Goal: Task Accomplishment & Management: Complete application form

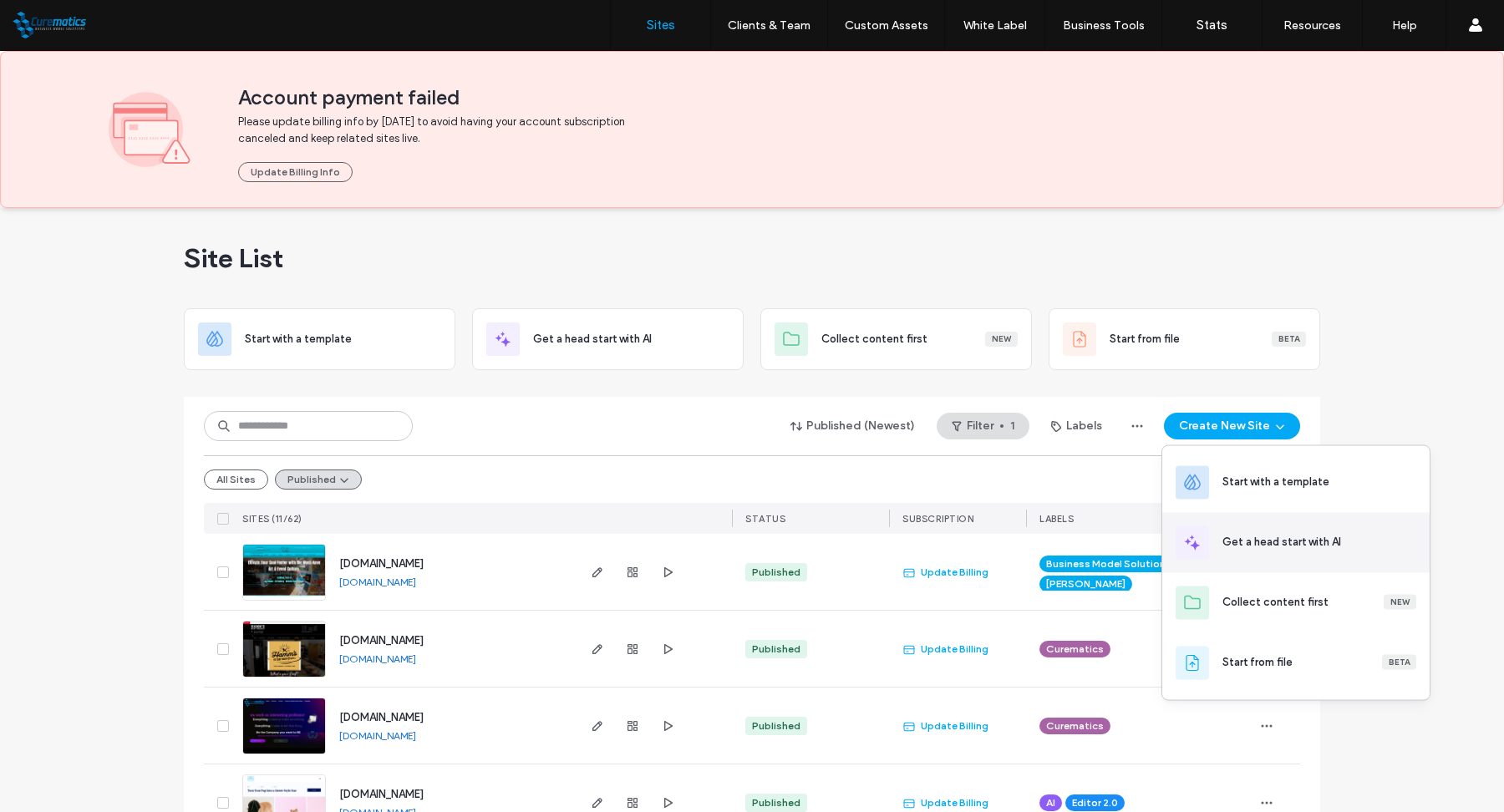
click at [1269, 542] on div "Get a head start with AI" at bounding box center [1282, 541] width 119 height 17
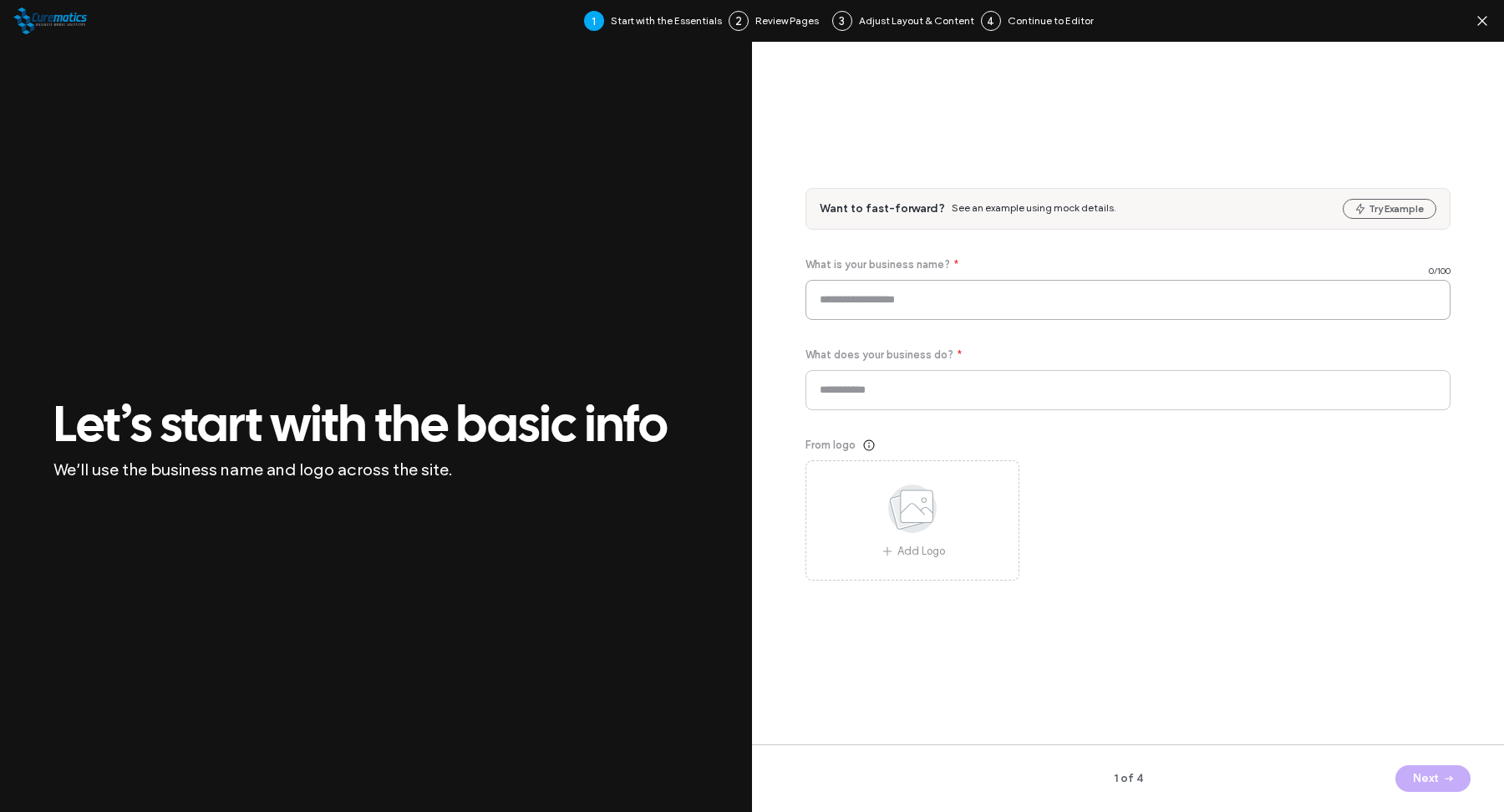
click at [891, 287] on input at bounding box center [1128, 300] width 645 height 40
click at [907, 301] on input "***" at bounding box center [1128, 300] width 645 height 40
type input "**********"
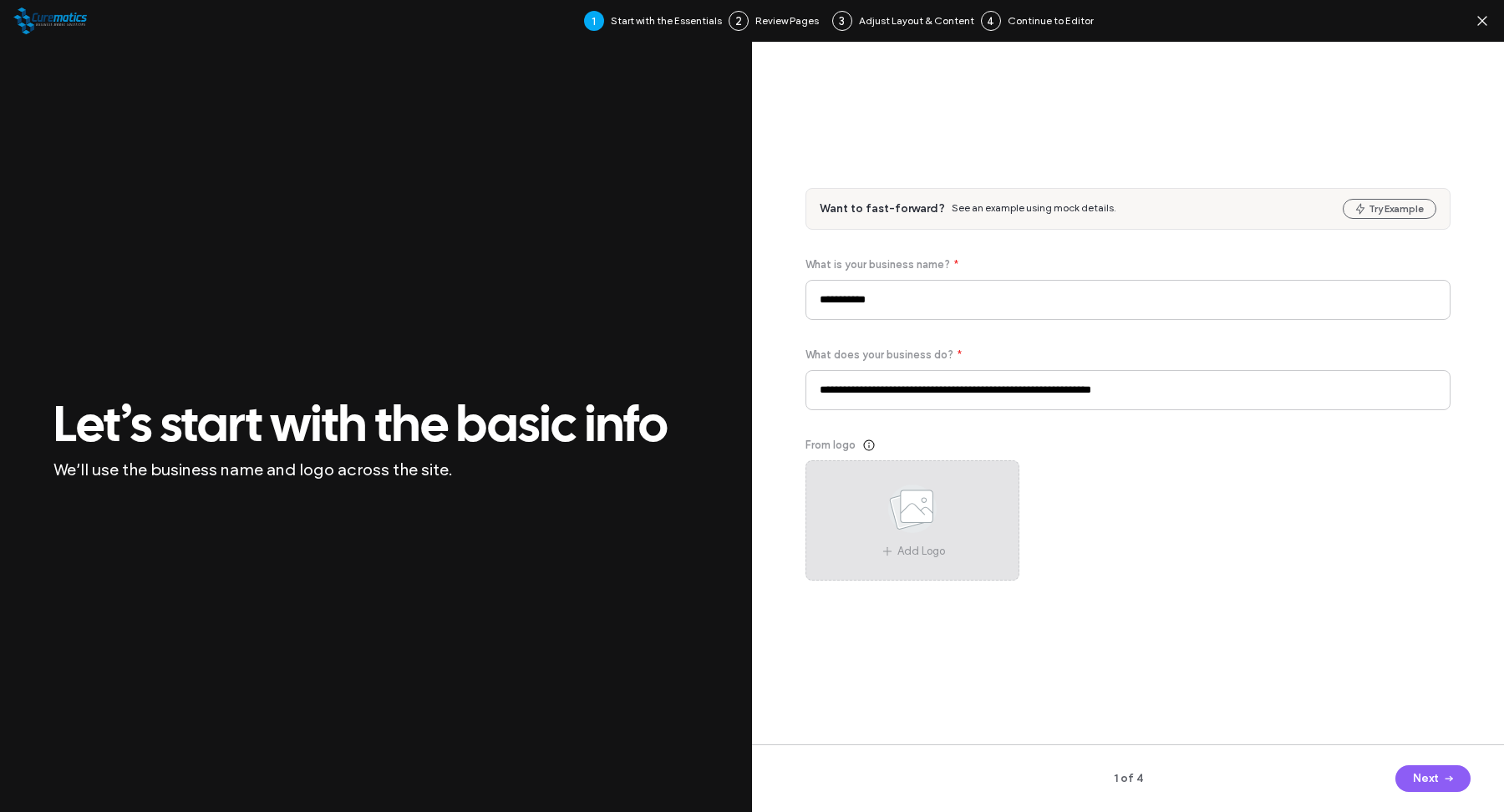
click at [931, 510] on use at bounding box center [912, 509] width 49 height 49
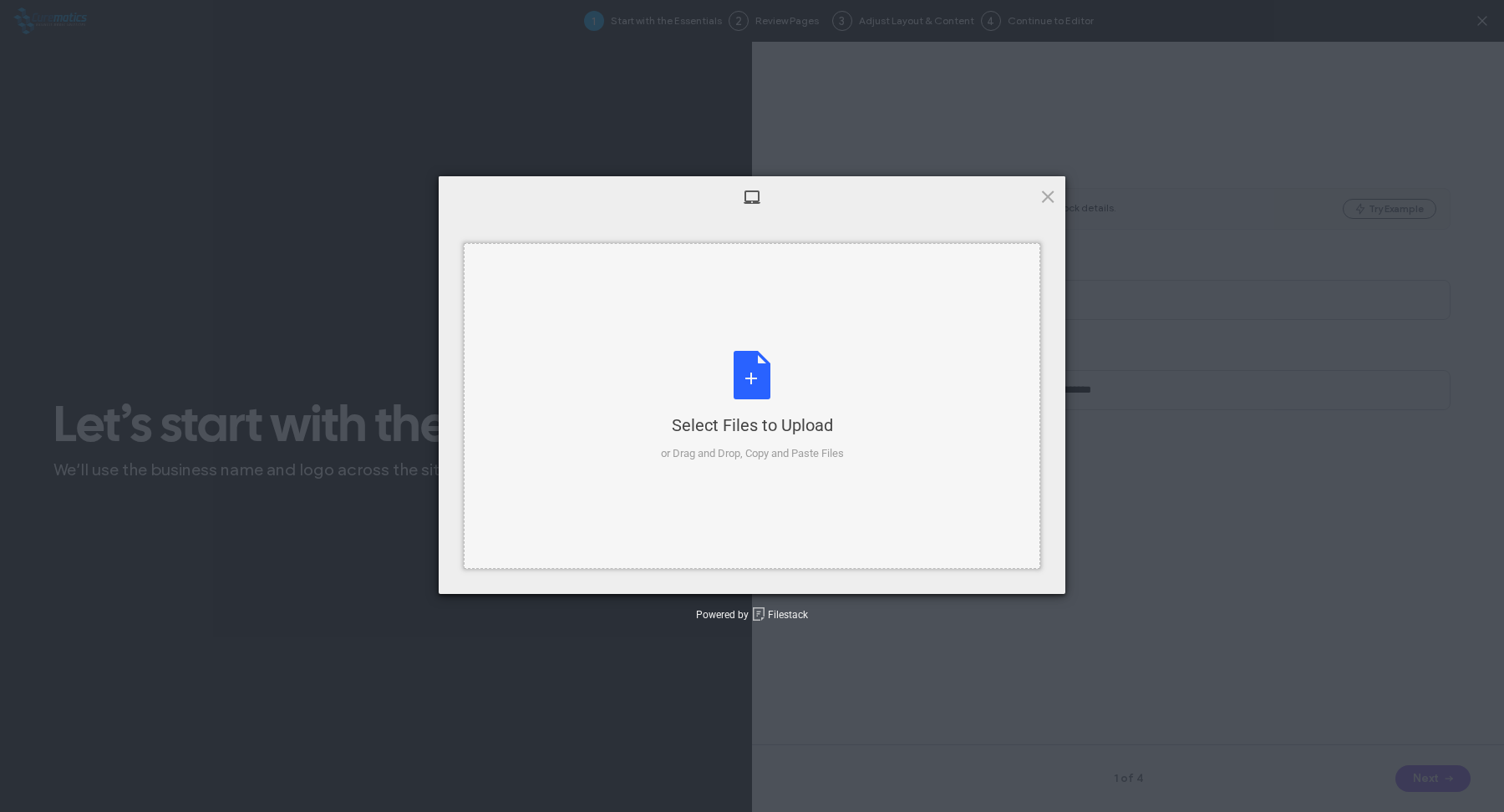
click at [753, 391] on div "Select Files to Upload or Drag and Drop, Copy and Paste Files" at bounding box center [752, 406] width 183 height 111
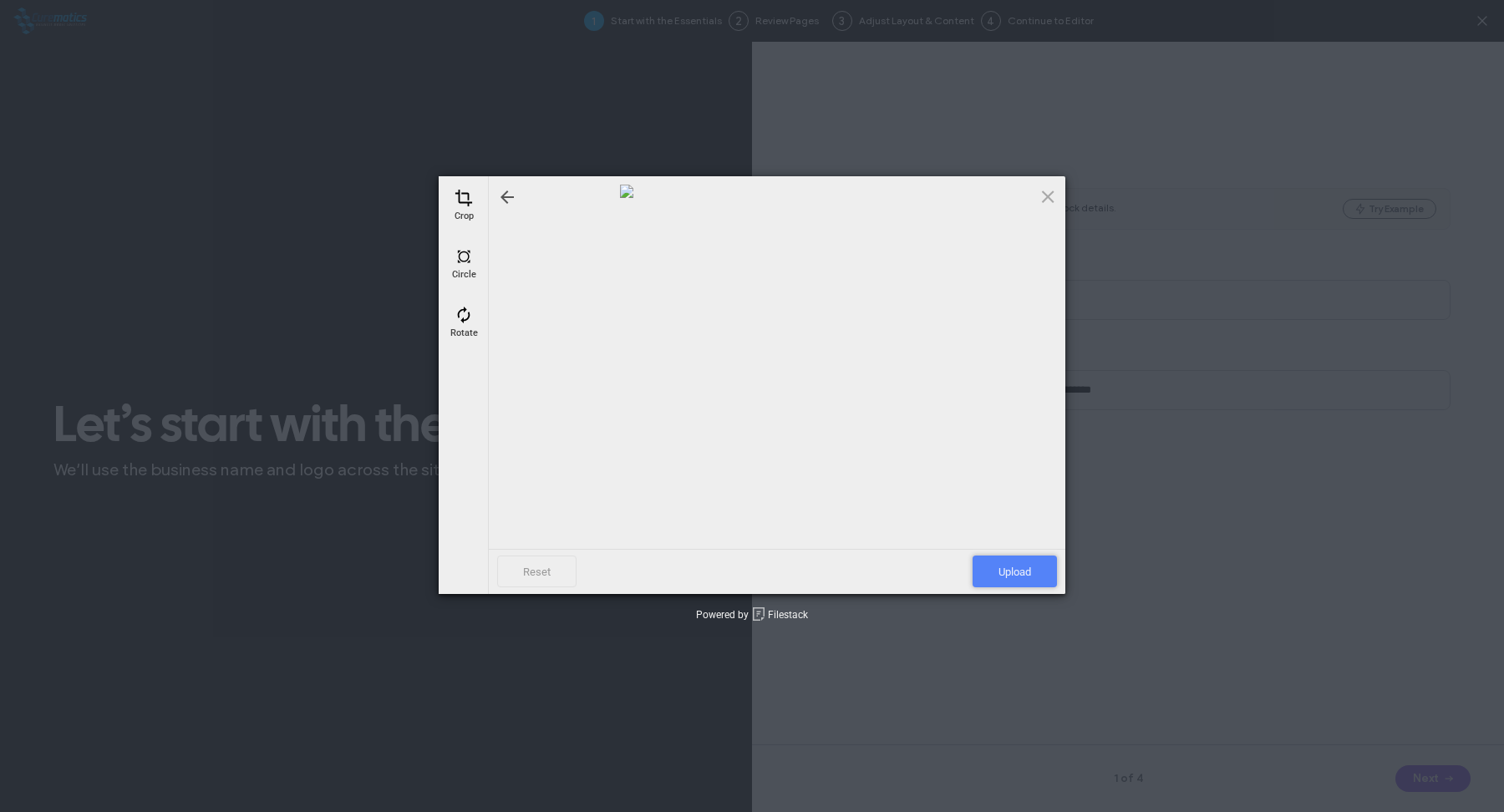
click at [1016, 574] on span "Upload" at bounding box center [1014, 571] width 84 height 32
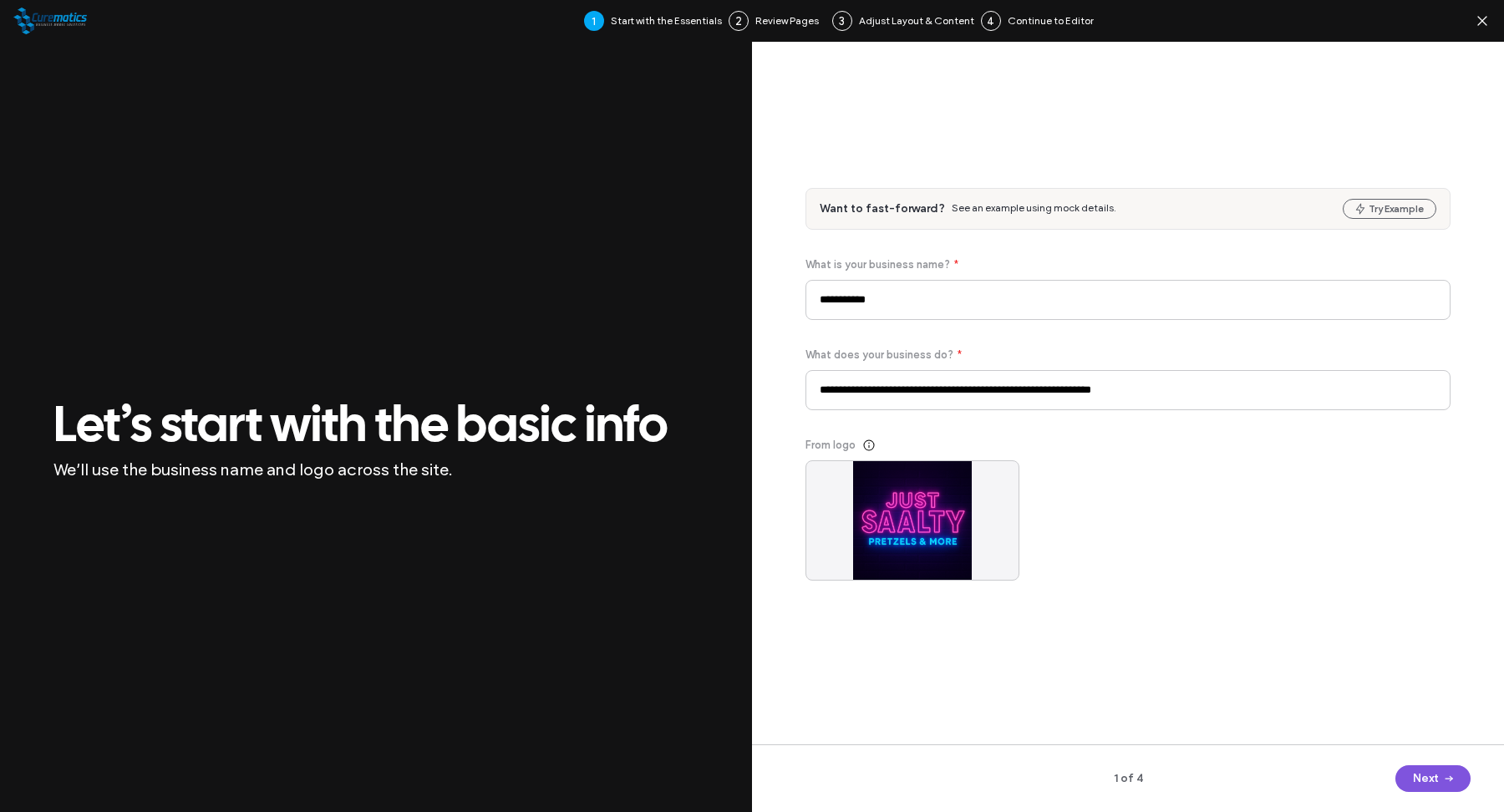
click at [1445, 773] on icon "button" at bounding box center [1448, 778] width 13 height 13
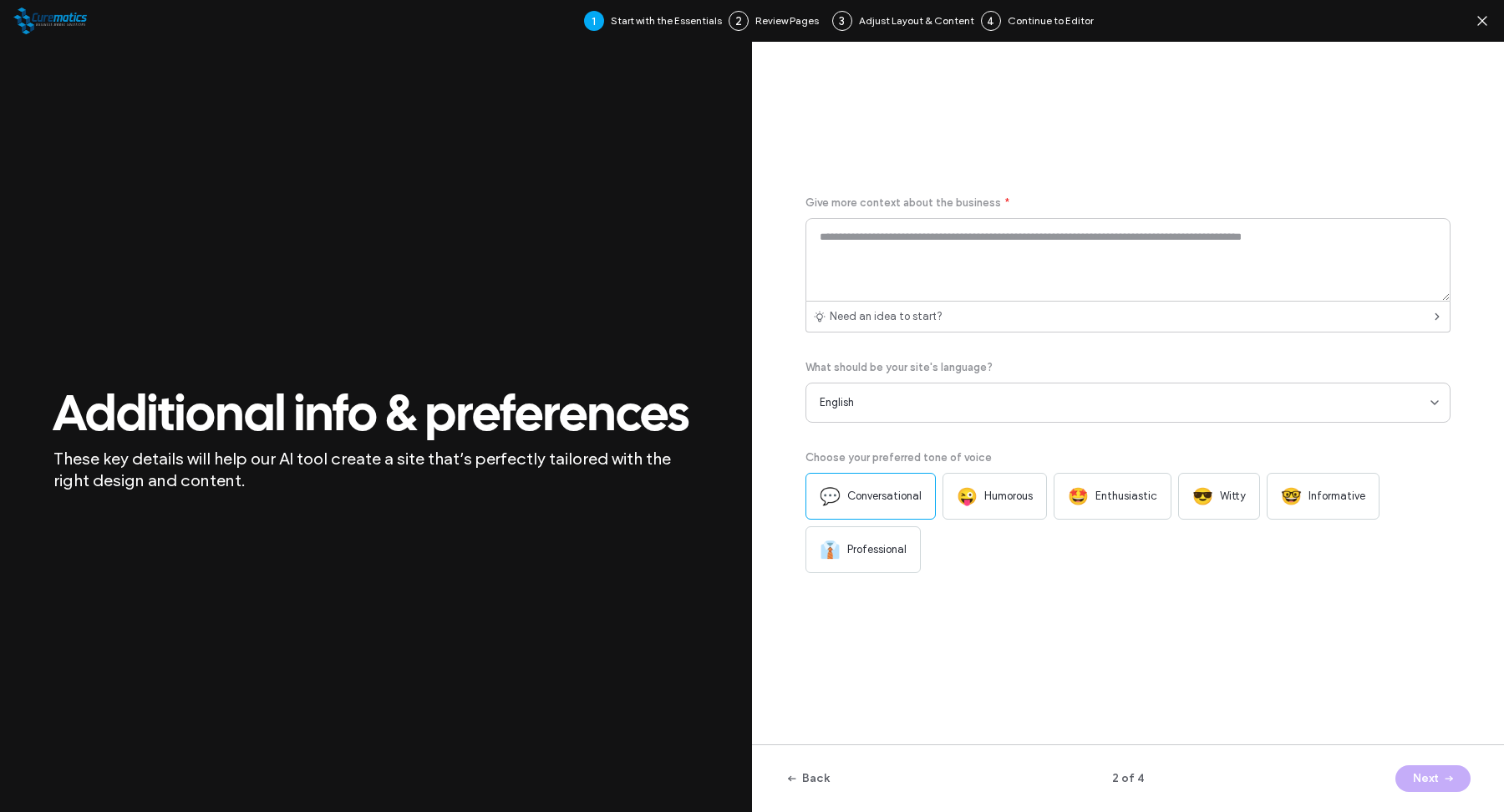
click at [988, 505] on div "😜 Humorous" at bounding box center [995, 496] width 104 height 47
click at [1006, 493] on span "Humorous" at bounding box center [1009, 496] width 49 height 17
click at [1263, 663] on div "Give more context about the business * Need an idea to start? What should be yo…" at bounding box center [1128, 404] width 645 height 657
drag, startPoint x: 1264, startPoint y: 663, endPoint x: 1193, endPoint y: 494, distance: 183.3
click at [1260, 659] on div "Give more context about the business * Need an idea to start? What should be yo…" at bounding box center [1128, 404] width 645 height 657
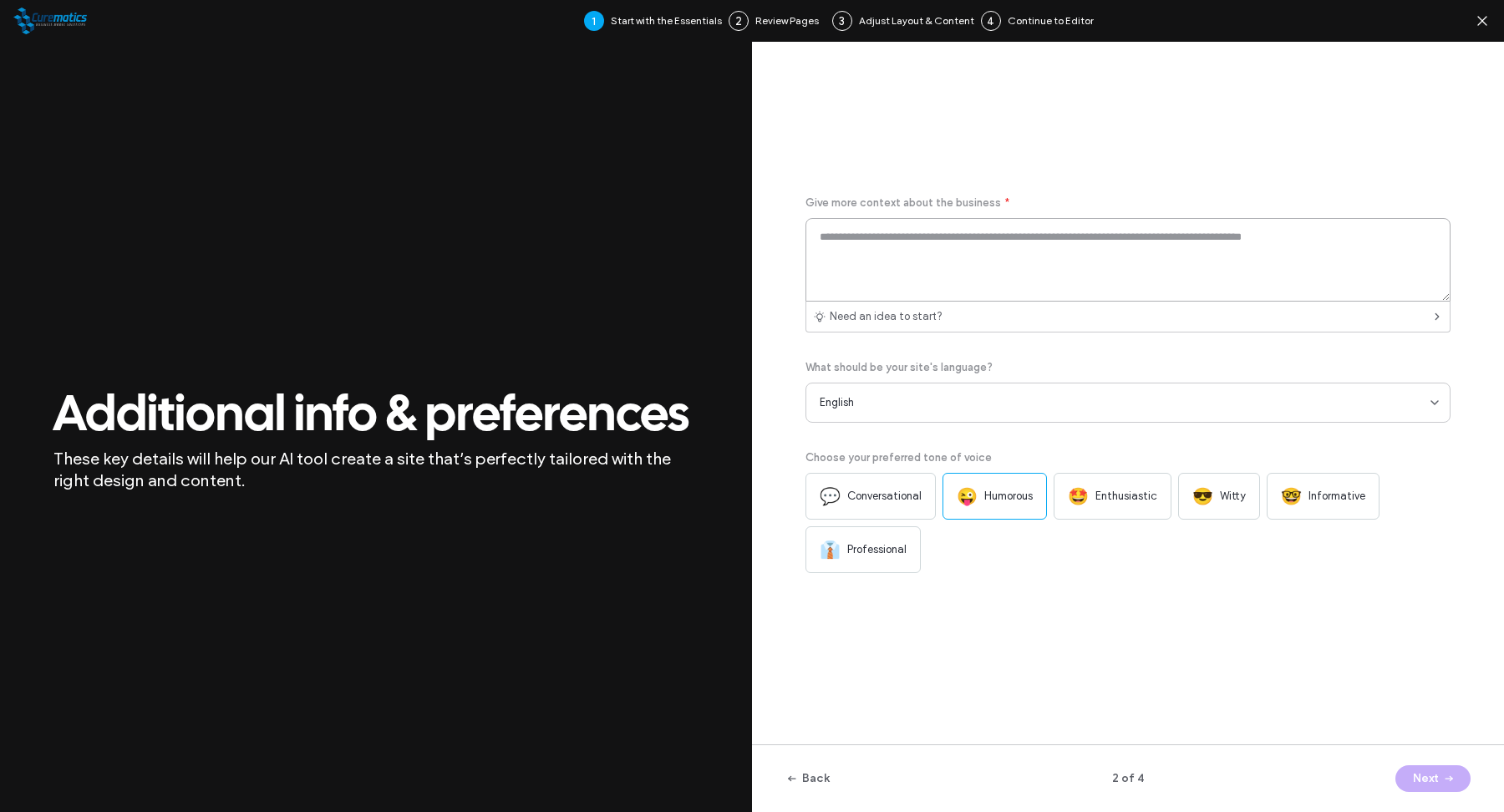
click at [1065, 254] on textarea at bounding box center [1128, 260] width 645 height 83
paste textarea "**********"
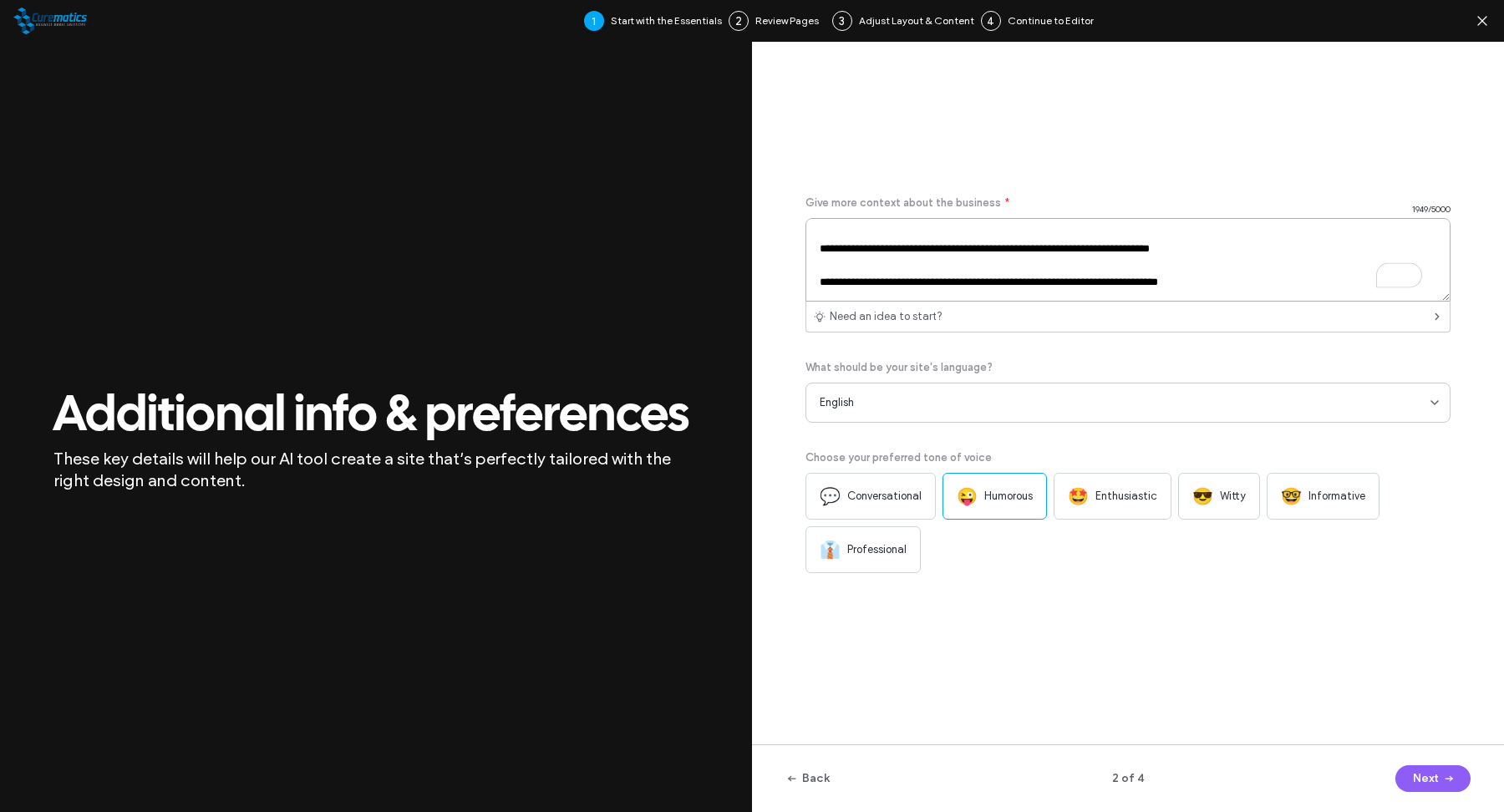
scroll to position [727, 0]
type textarea "**********"
click at [1429, 770] on button "Next" at bounding box center [1433, 778] width 76 height 27
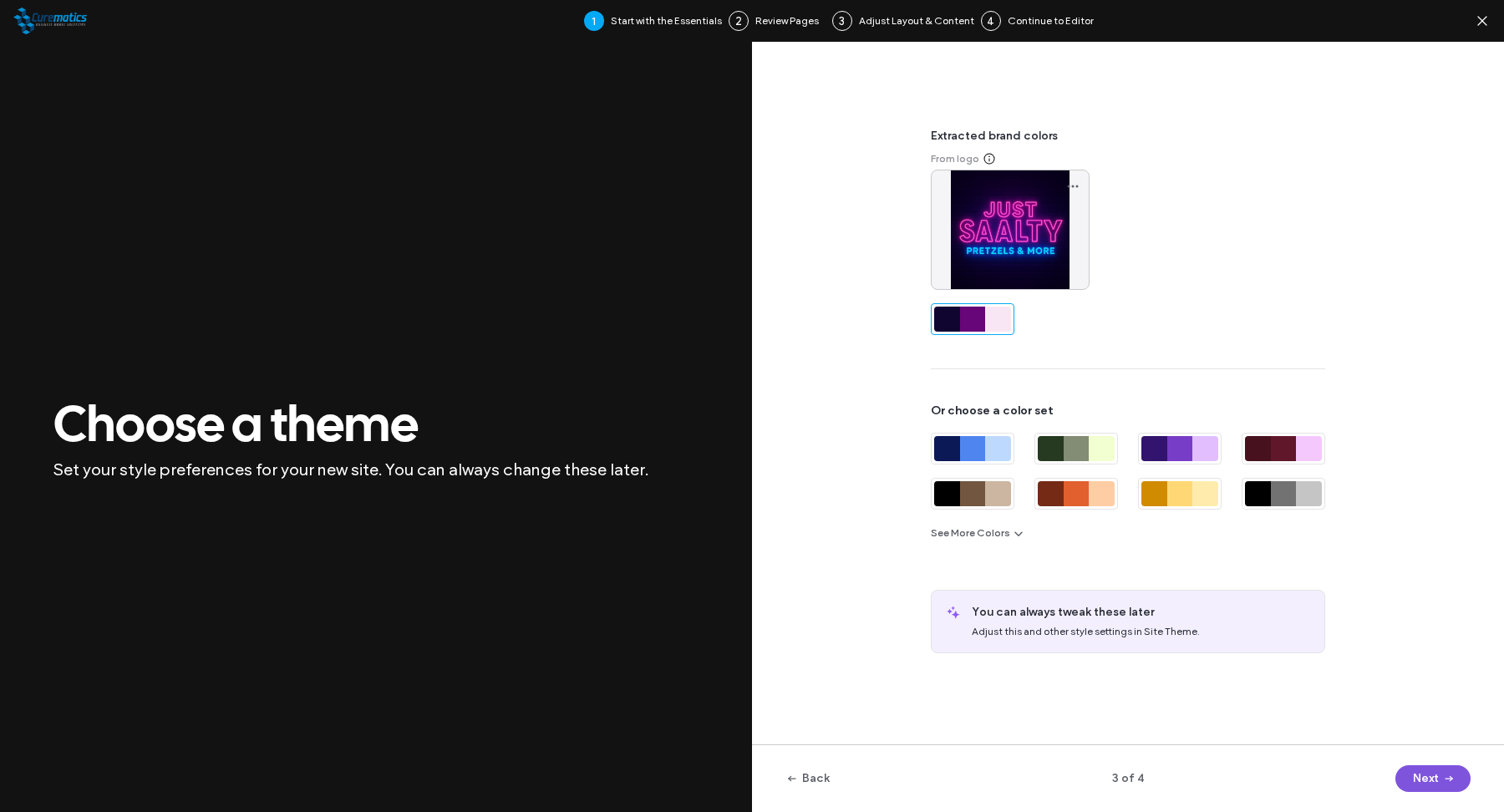
click at [1423, 778] on button "Next" at bounding box center [1433, 778] width 76 height 27
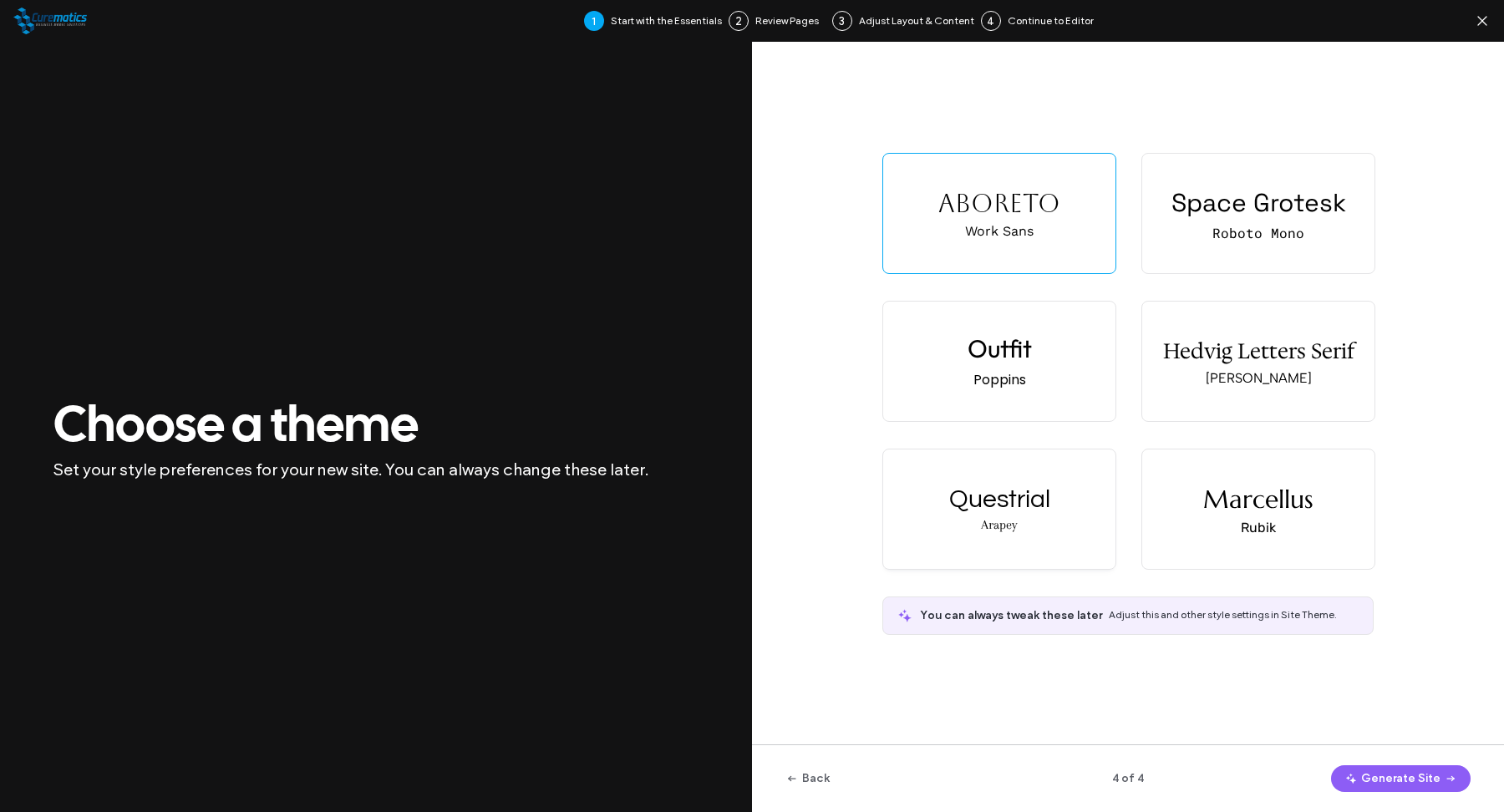
click at [1052, 507] on div "Questrial Arapey" at bounding box center [998, 509] width 232 height 120
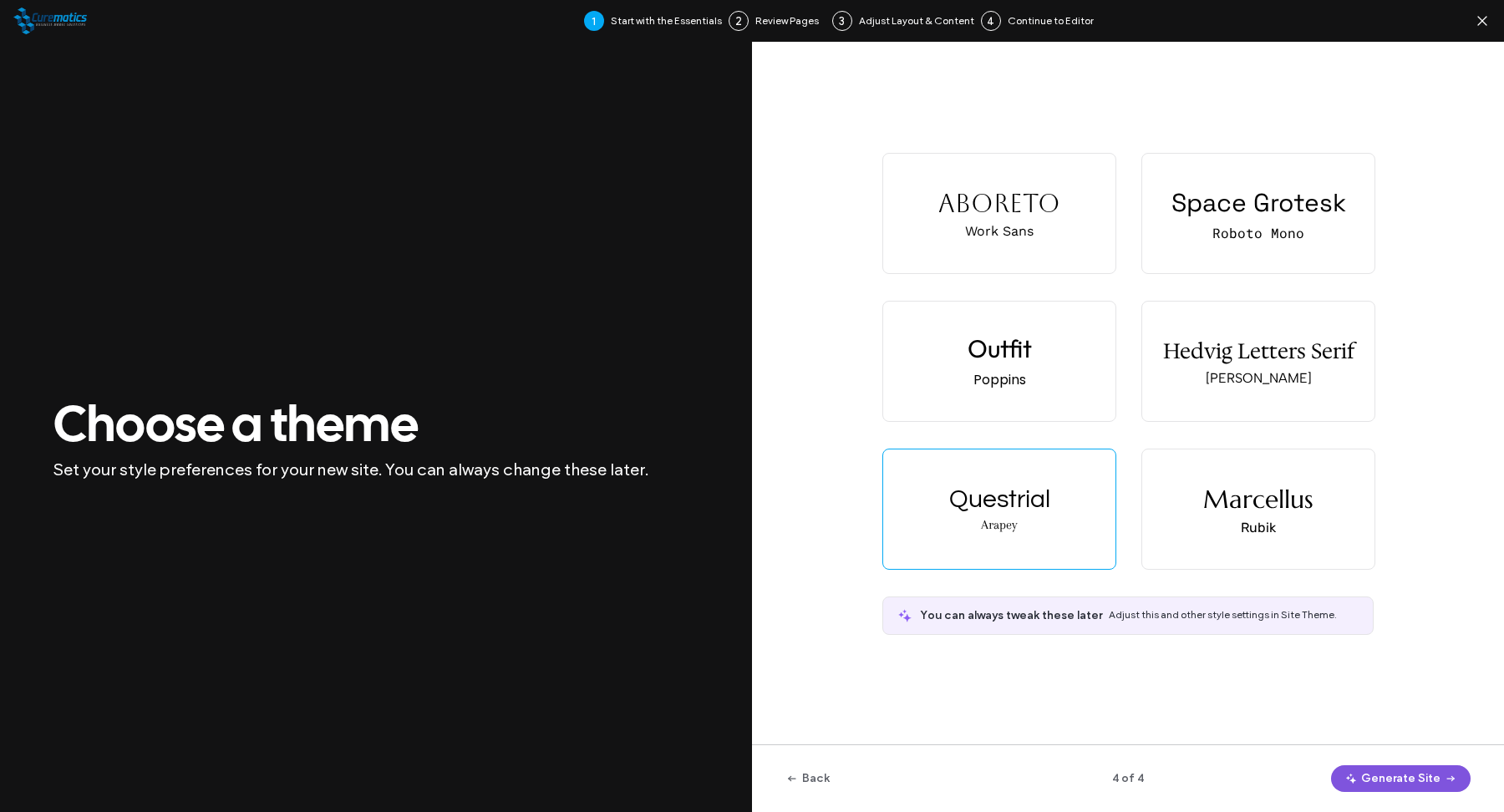
click at [1375, 771] on button "Generate Site" at bounding box center [1401, 778] width 140 height 27
